Goal: Transaction & Acquisition: Book appointment/travel/reservation

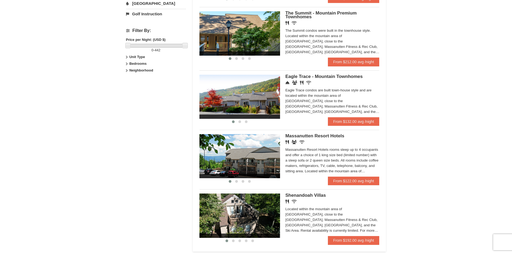
scroll to position [242, 0]
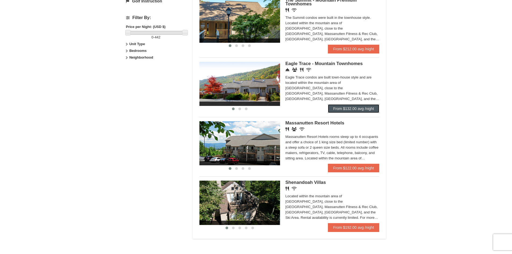
click at [331, 106] on link "From $132.00 avg /night" at bounding box center [354, 108] width 52 height 9
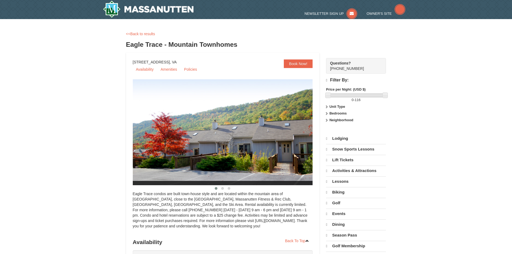
select select "10"
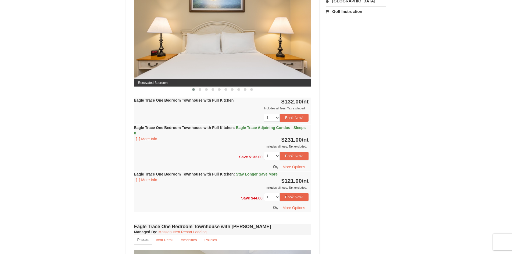
scroll to position [242, 0]
click at [149, 179] on button "[+] More Info" at bounding box center [146, 180] width 25 height 6
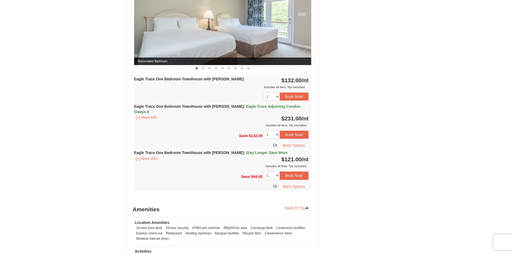
scroll to position [592, 0]
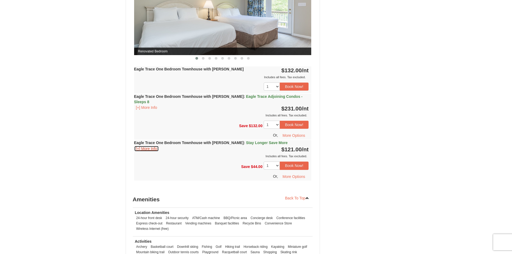
click at [155, 146] on button "[+] More Info" at bounding box center [146, 149] width 25 height 6
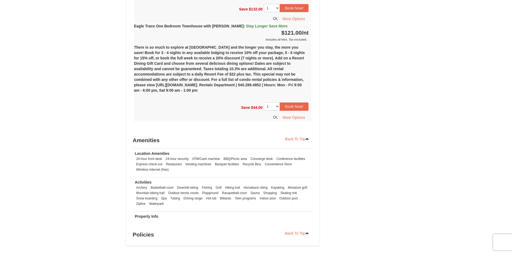
scroll to position [669, 0]
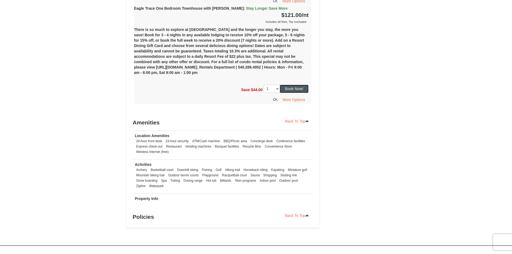
click at [300, 85] on button "Book Now!" at bounding box center [294, 89] width 29 height 8
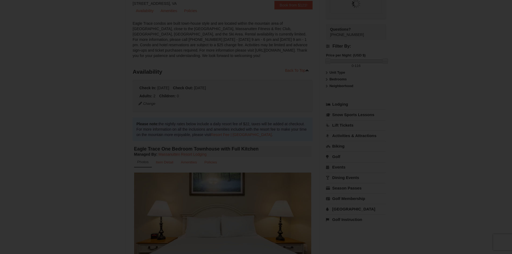
scroll to position [52, 0]
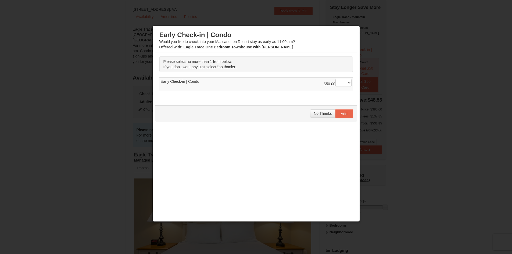
click at [342, 88] on div "$50.00 -- 01" at bounding box center [338, 84] width 28 height 11
click at [342, 81] on select "-- 01" at bounding box center [344, 83] width 16 height 8
select select "1"
click at [336, 79] on select "-- 01" at bounding box center [344, 83] width 16 height 8
click at [341, 113] on span "Add" at bounding box center [344, 114] width 7 height 4
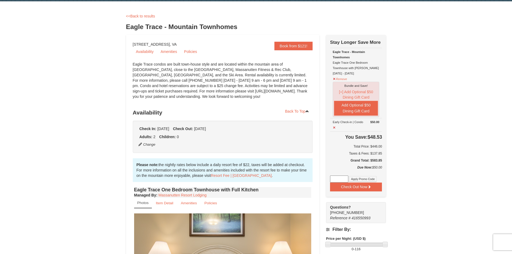
scroll to position [27, 0]
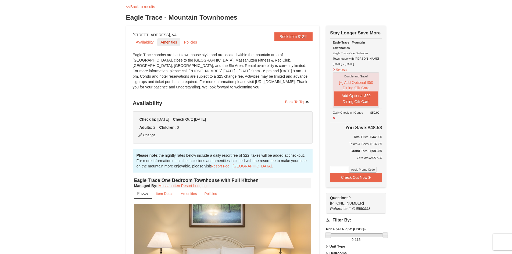
click at [169, 42] on link "Amenities" at bounding box center [168, 42] width 23 height 8
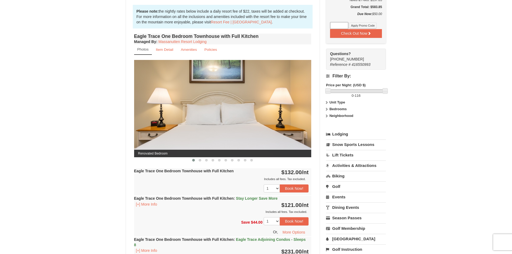
scroll to position [162, 0]
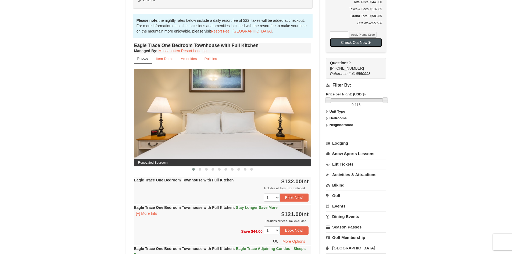
click at [347, 43] on button "Check Out Now" at bounding box center [356, 42] width 52 height 9
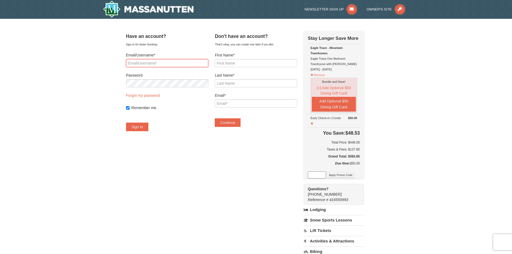
click at [156, 62] on input "Email/Username*" at bounding box center [167, 63] width 82 height 8
click at [246, 59] on input "First Name*" at bounding box center [256, 63] width 82 height 8
type input "Codey"
type input "[PERSON_NAME]"
type input "[EMAIL_ADDRESS][DOMAIN_NAME]"
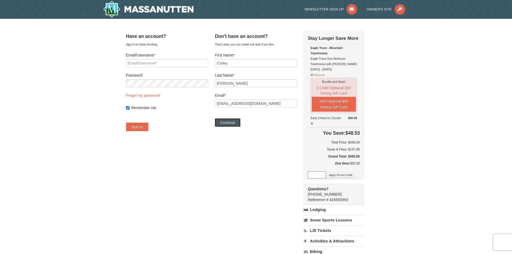
click at [233, 126] on button "Continue" at bounding box center [228, 122] width 26 height 9
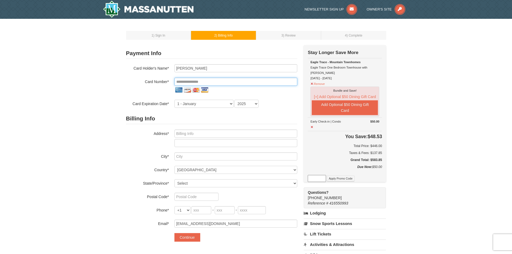
click at [189, 82] on input "tel" at bounding box center [236, 82] width 123 height 8
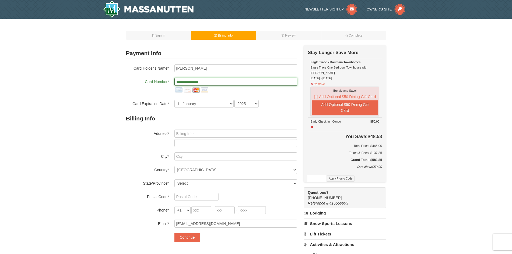
type input "**********"
click at [201, 105] on select "1 - January 2 - February 3 - March 4 - April 5 - May 6 - June 7 - July 8 - Augu…" at bounding box center [204, 104] width 59 height 8
select select "3"
click at [175, 100] on select "1 - January 2 - February 3 - March 4 - April 5 - May 6 - June 7 - July 8 - Augu…" at bounding box center [204, 104] width 59 height 8
click at [247, 107] on select "2025 2026 2027 2028 2029 2030 2031 2032 2033 2034" at bounding box center [247, 104] width 24 height 8
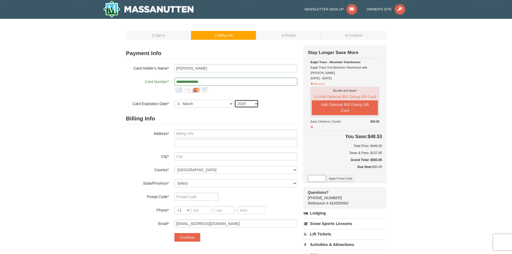
select select "2027"
click at [235, 100] on select "2025 2026 2027 2028 2029 2030 2031 2032 2033 2034" at bounding box center [247, 104] width 24 height 8
click at [196, 136] on input "text" at bounding box center [236, 134] width 123 height 8
type input "12841 Antioch Road"
click at [178, 159] on input "text" at bounding box center [236, 157] width 123 height 8
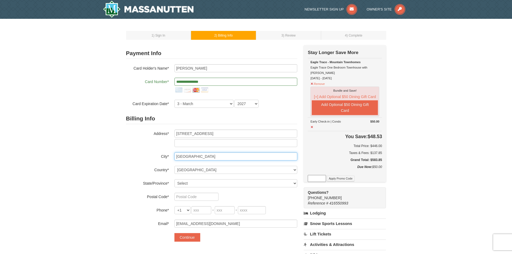
type input "Leesburg"
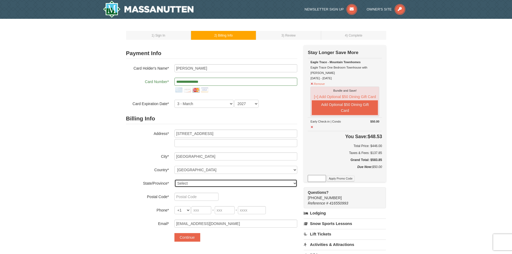
select select "OH"
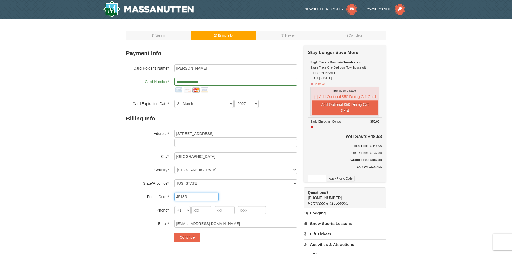
type input "45135"
type input "937"
type input "218"
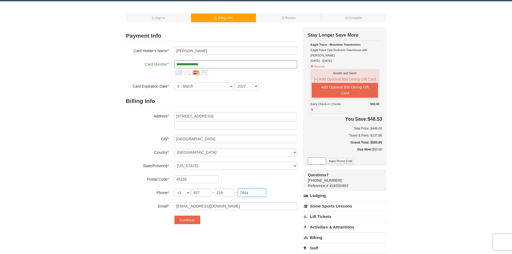
scroll to position [27, 0]
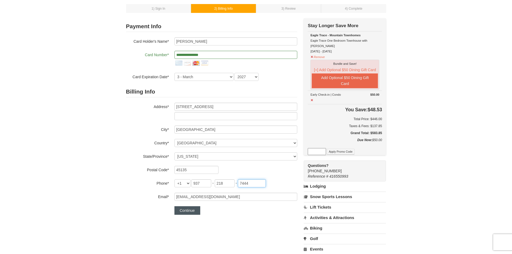
type input "7444"
click at [187, 207] on button "Continue" at bounding box center [188, 210] width 26 height 9
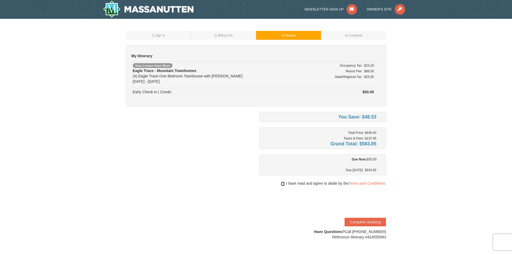
click at [282, 183] on input "checkbox" at bounding box center [282, 184] width 3 height 4
checkbox input "true"
click at [357, 221] on button "Complete Booking" at bounding box center [365, 222] width 41 height 9
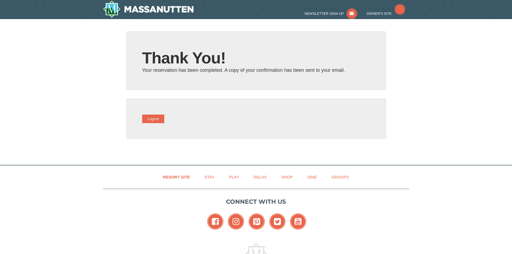
type input "[EMAIL_ADDRESS][DOMAIN_NAME]"
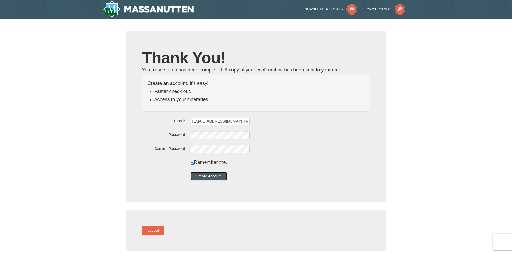
click at [204, 178] on button "Create Account" at bounding box center [209, 176] width 37 height 9
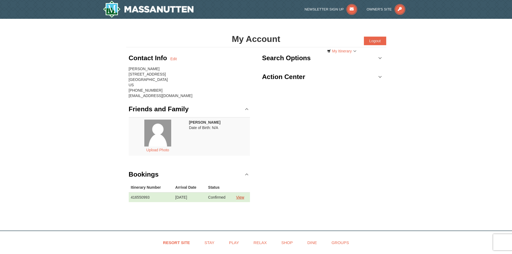
click at [239, 198] on link "View" at bounding box center [240, 197] width 8 height 4
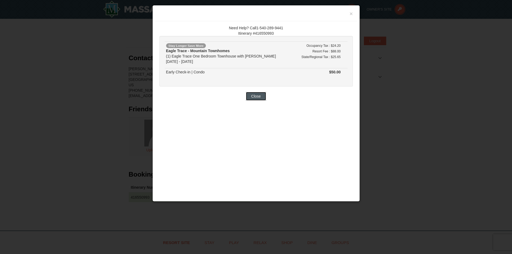
click at [257, 97] on button "Close" at bounding box center [256, 96] width 20 height 9
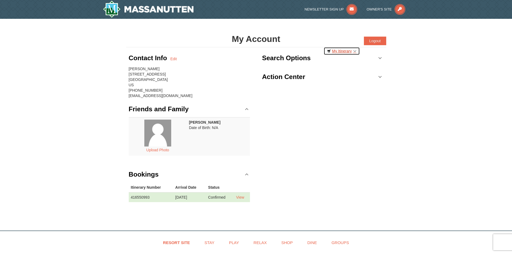
click at [348, 52] on link "My Itinerary" at bounding box center [342, 51] width 36 height 8
click at [303, 33] on div "My Account Categories Map List Filter My Itinerary Questions? [PHONE_NUMBER] Lo…" at bounding box center [256, 39] width 260 height 16
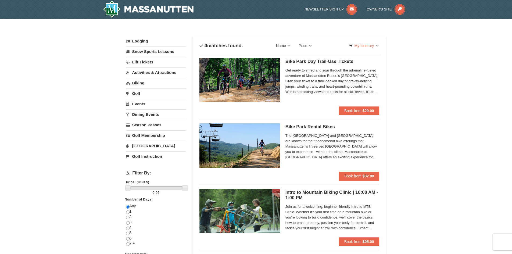
click at [288, 47] on link "Name" at bounding box center [283, 45] width 23 height 11
click at [139, 82] on link "Biking" at bounding box center [156, 83] width 60 height 10
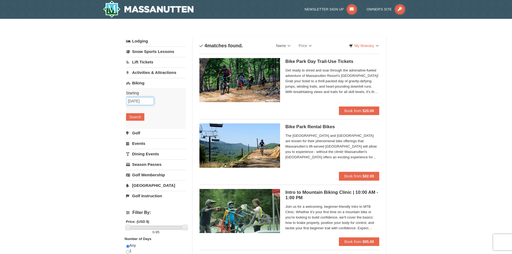
click at [137, 104] on input "[DATE]" at bounding box center [140, 101] width 28 height 8
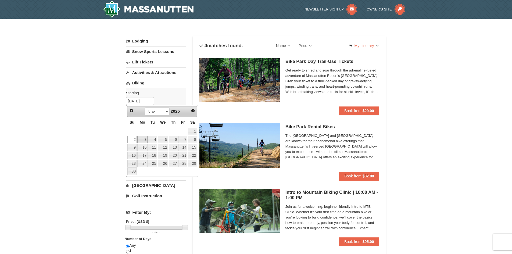
click at [146, 139] on link "3" at bounding box center [142, 140] width 10 height 8
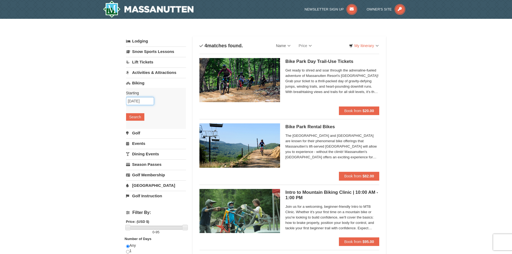
click at [140, 105] on input "[DATE]" at bounding box center [140, 101] width 28 height 8
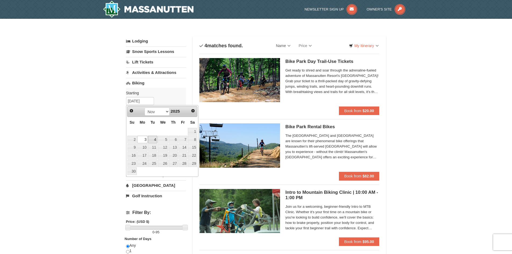
click at [154, 140] on link "4" at bounding box center [152, 140] width 9 height 8
type input "11/04/2025"
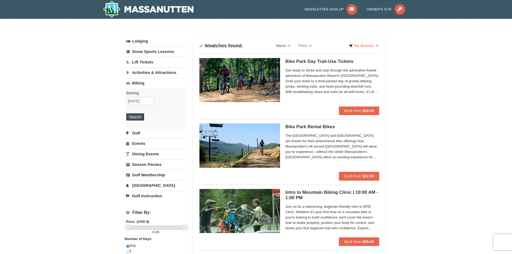
click at [135, 117] on button "Search" at bounding box center [135, 117] width 18 height 8
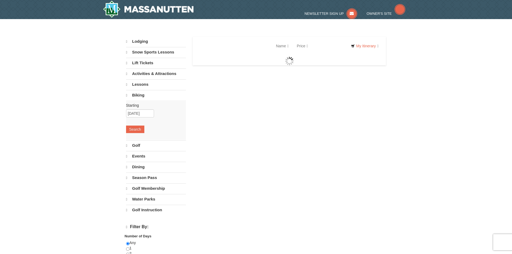
select select "10"
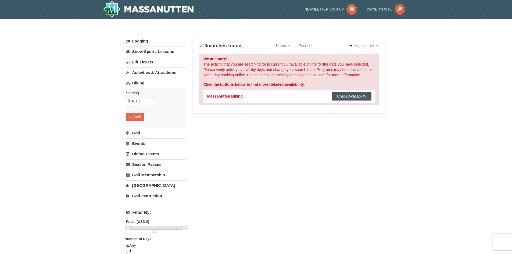
click at [341, 95] on button "Check Availability" at bounding box center [352, 96] width 40 height 9
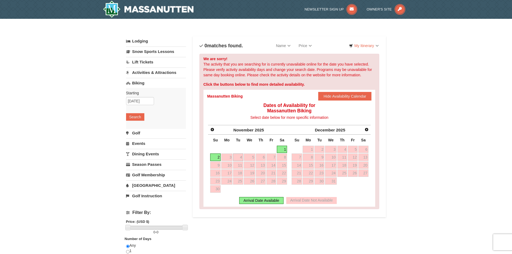
click at [220, 157] on link "2" at bounding box center [215, 158] width 10 height 8
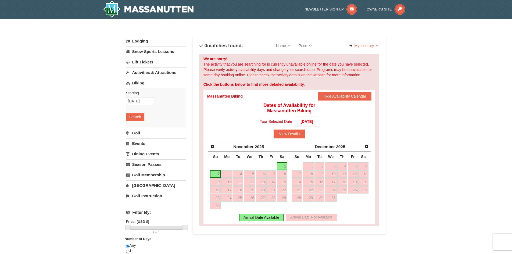
click at [142, 72] on link "Activities & Attractions" at bounding box center [156, 73] width 60 height 10
click at [136, 109] on button "Search" at bounding box center [135, 107] width 18 height 8
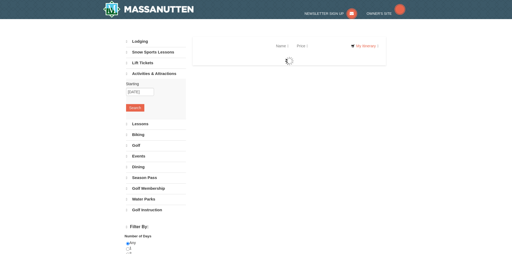
select select "10"
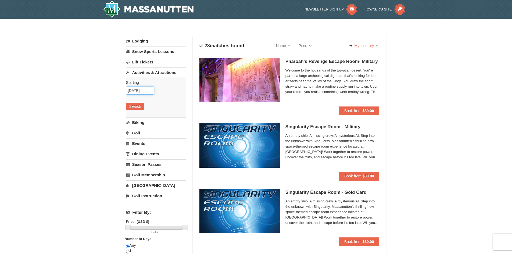
click at [138, 92] on input "[DATE]" at bounding box center [140, 91] width 28 height 8
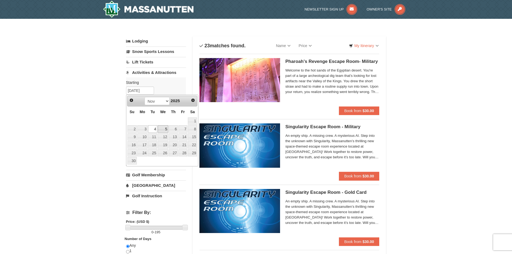
click at [165, 129] on link "5" at bounding box center [163, 129] width 10 height 8
type input "[DATE]"
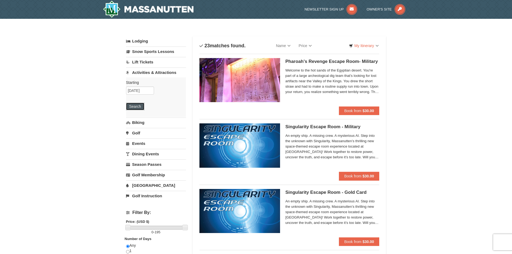
click at [133, 106] on button "Search" at bounding box center [135, 107] width 18 height 8
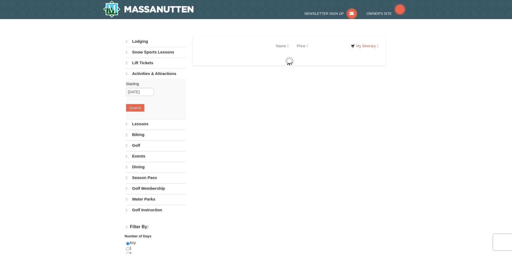
select select "10"
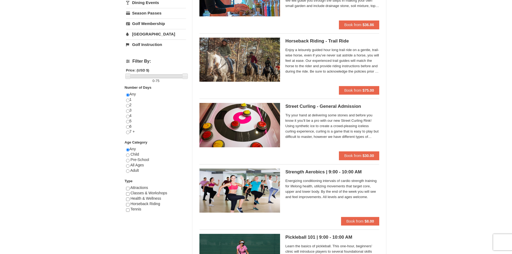
scroll to position [54, 0]
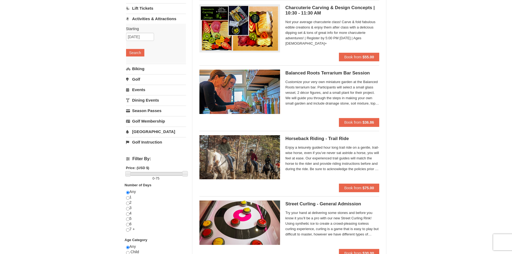
click at [146, 90] on link "Events" at bounding box center [156, 90] width 60 height 10
click at [139, 69] on input "[DATE]" at bounding box center [140, 68] width 28 height 8
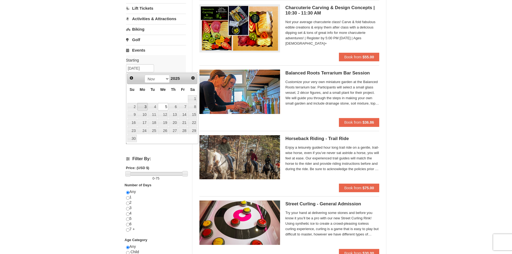
click at [144, 105] on link "3" at bounding box center [142, 107] width 10 height 8
type input "11/03/2025"
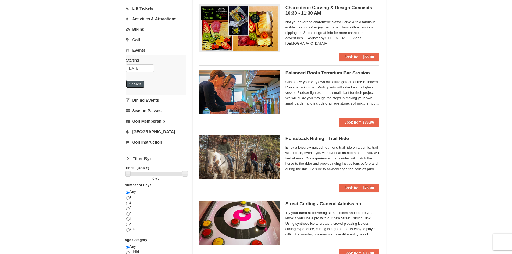
click at [134, 85] on button "Search" at bounding box center [135, 84] width 18 height 8
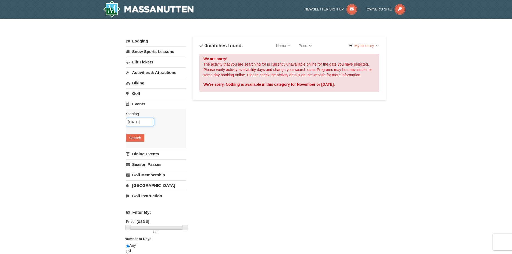
click at [143, 121] on input "[DATE]" at bounding box center [140, 122] width 28 height 8
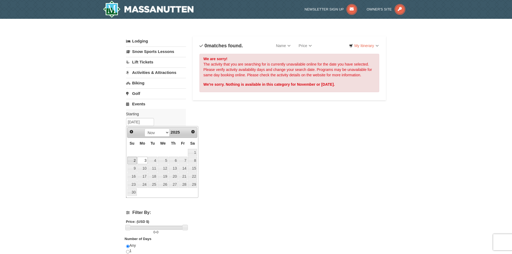
click at [134, 160] on link "2" at bounding box center [132, 161] width 9 height 8
type input "[DATE]"
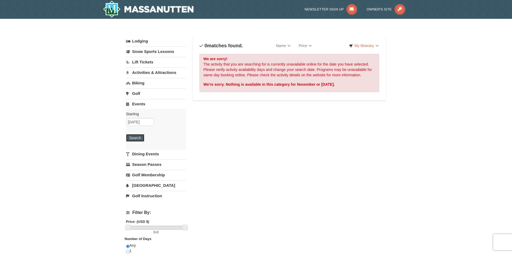
click at [135, 138] on button "Search" at bounding box center [135, 138] width 18 height 8
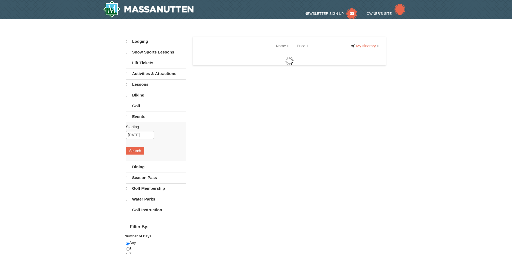
select select "10"
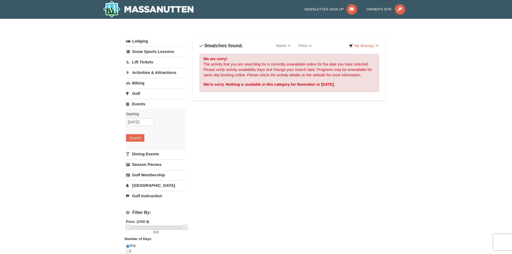
click at [146, 70] on link "Activities & Attractions" at bounding box center [156, 73] width 60 height 10
click at [136, 104] on button "Search" at bounding box center [135, 107] width 18 height 8
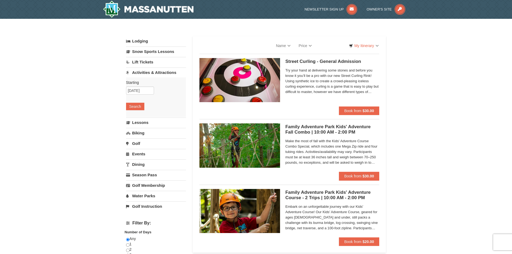
select select "10"
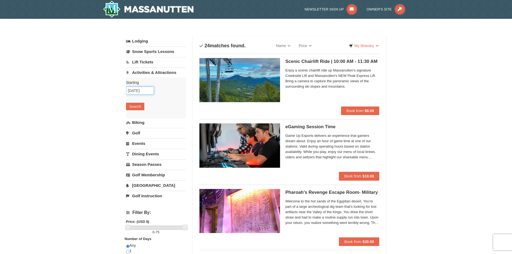
click at [140, 93] on input "11/02/2025" at bounding box center [140, 91] width 28 height 8
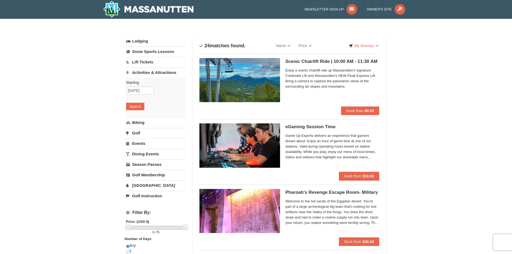
click at [157, 73] on link "Activities & Attractions" at bounding box center [156, 73] width 60 height 10
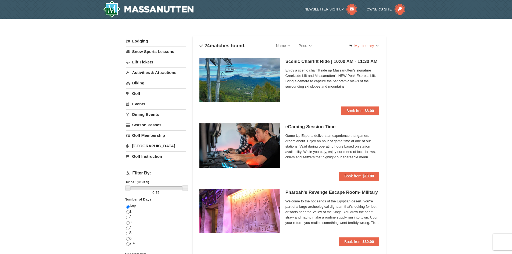
click at [161, 73] on link "Activities & Attractions" at bounding box center [156, 73] width 60 height 10
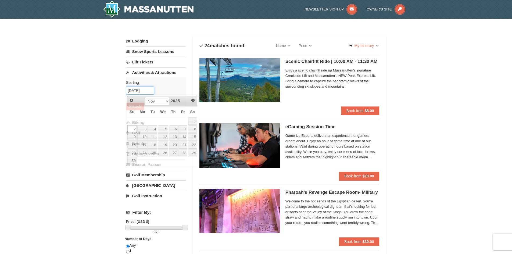
click at [140, 91] on input "11/02/2025" at bounding box center [140, 91] width 28 height 8
click at [140, 127] on link "3" at bounding box center [142, 129] width 10 height 8
type input "[DATE]"
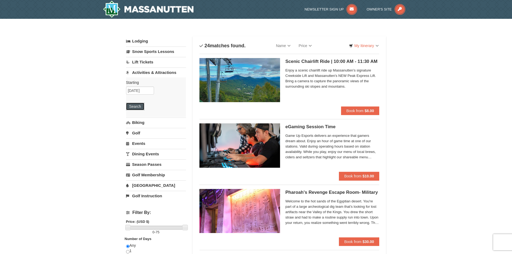
click at [134, 108] on button "Search" at bounding box center [135, 107] width 18 height 8
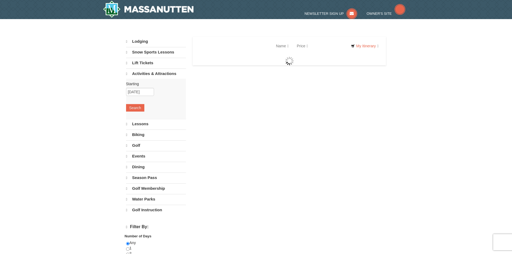
select select "10"
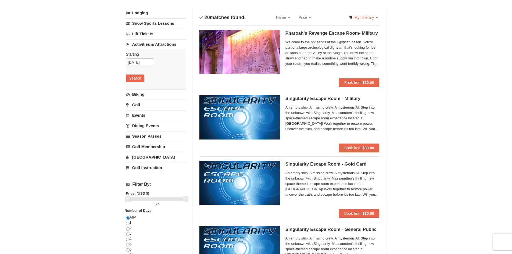
scroll to position [27, 0]
